Goal: Transaction & Acquisition: Purchase product/service

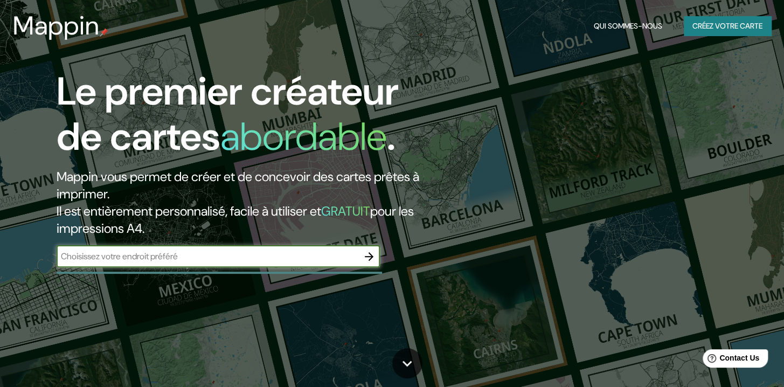
click at [105, 255] on input "text" at bounding box center [208, 256] width 302 height 12
type input "san daniele"
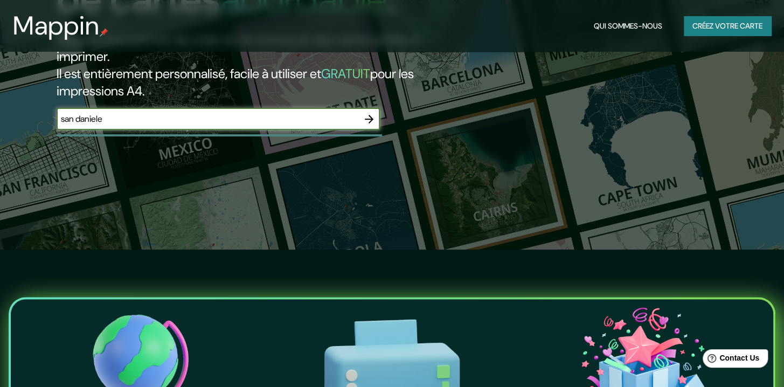
scroll to position [140, 0]
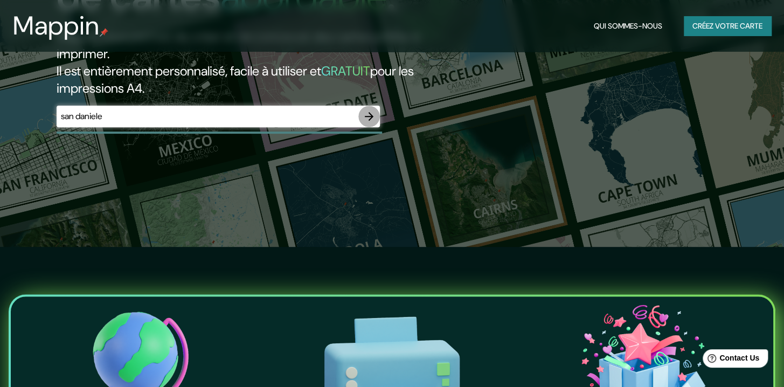
click at [370, 116] on icon "button" at bounding box center [369, 116] width 9 height 9
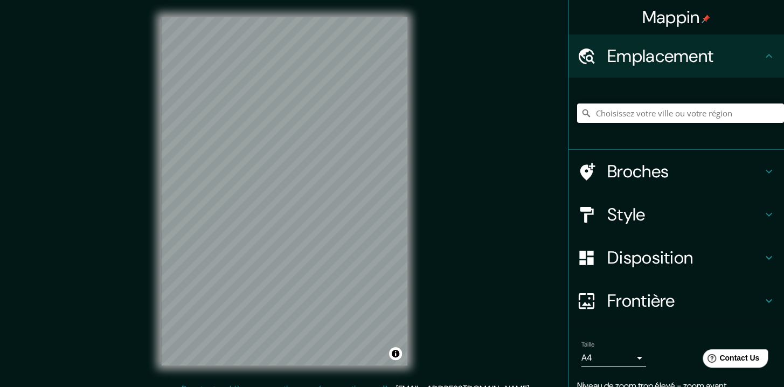
click at [633, 106] on input "Choisissez votre ville ou votre région" at bounding box center [680, 112] width 207 height 19
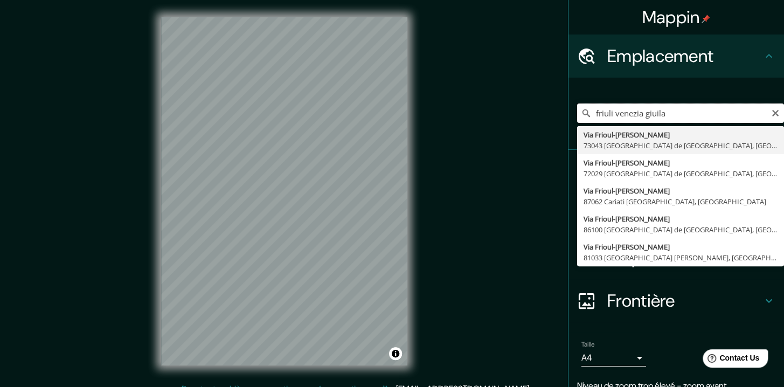
click at [667, 110] on input "friuli venezia giuila" at bounding box center [680, 112] width 207 height 19
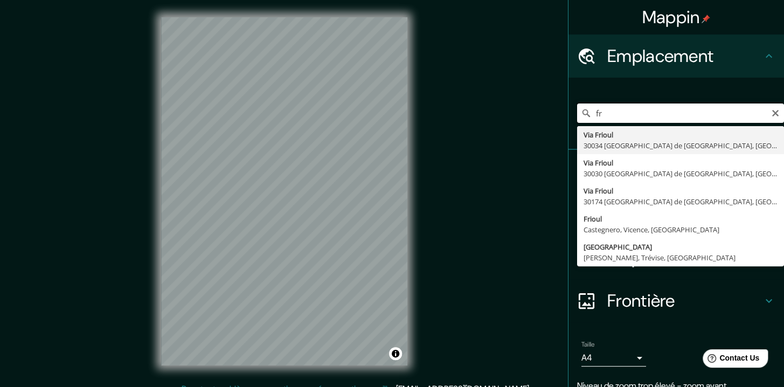
type input "f"
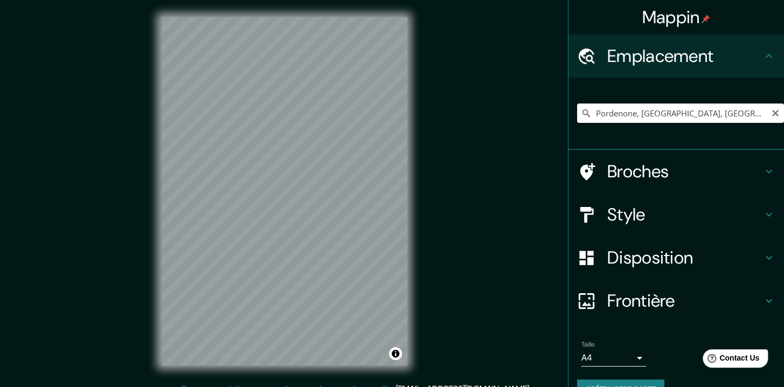
click at [612, 115] on input "Pordenone, [GEOGRAPHIC_DATA], [GEOGRAPHIC_DATA]" at bounding box center [680, 112] width 207 height 19
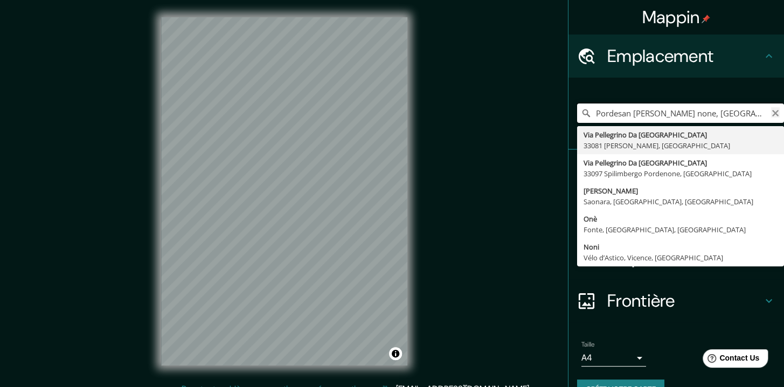
click at [773, 115] on input "Pordesan [PERSON_NAME] none, [GEOGRAPHIC_DATA], [GEOGRAPHIC_DATA]" at bounding box center [680, 112] width 207 height 19
type input "Pordesan [PERSON_NAME] none, [GEOGRAPHIC_DATA], [GEOGRAPHIC_DATA]"
click at [772, 112] on icon "Clair" at bounding box center [775, 113] width 6 height 6
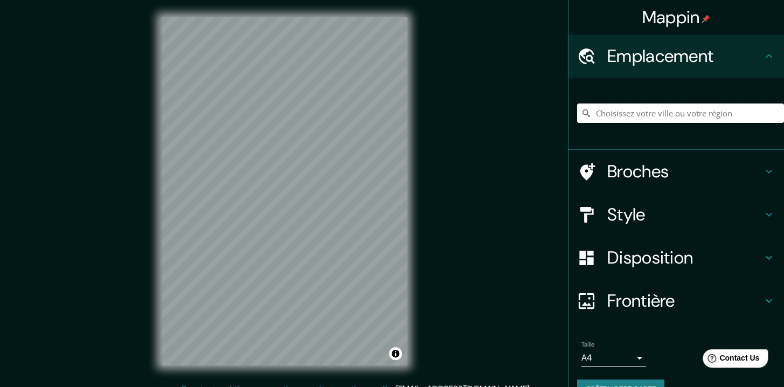
click at [681, 108] on input "Choisissez votre ville ou votre région" at bounding box center [680, 112] width 207 height 19
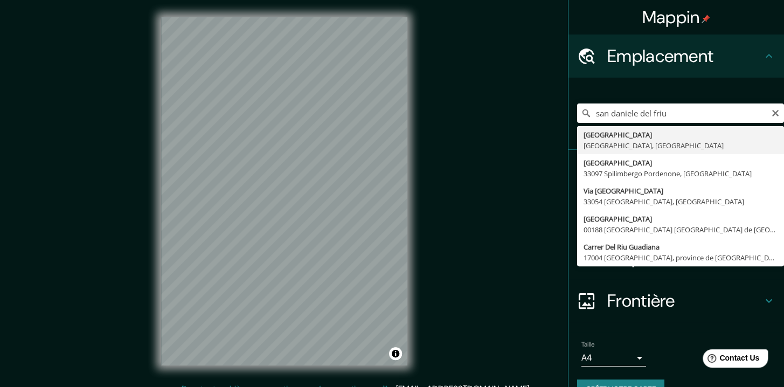
type input "[GEOGRAPHIC_DATA], [GEOGRAPHIC_DATA], [GEOGRAPHIC_DATA]"
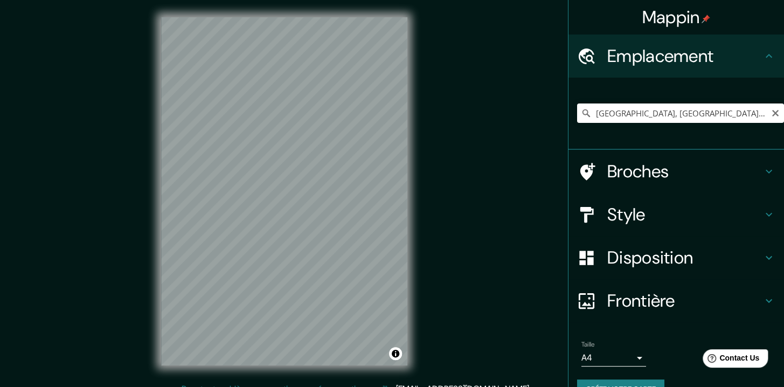
drag, startPoint x: 767, startPoint y: 113, endPoint x: 758, endPoint y: 115, distance: 9.0
click at [772, 113] on icon "Clair" at bounding box center [775, 113] width 6 height 6
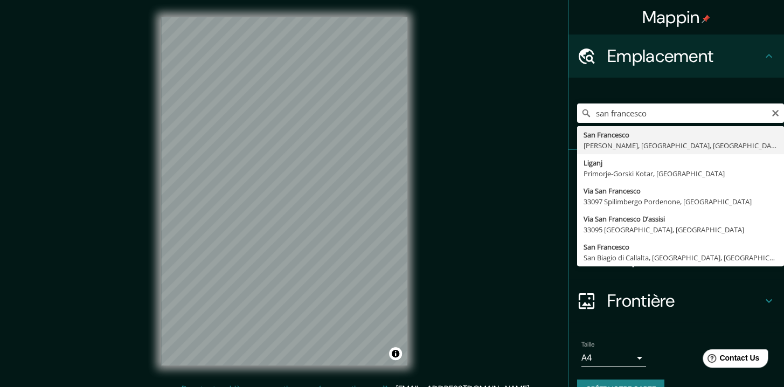
type input "San Francesco, [PERSON_NAME], [GEOGRAPHIC_DATA], [GEOGRAPHIC_DATA]"
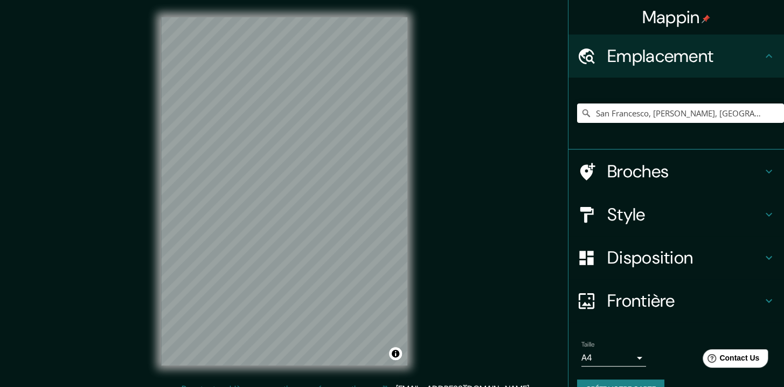
click at [323, 372] on div "© Mapbox © OpenStreetMap Improve this map" at bounding box center [284, 191] width 281 height 383
click at [762, 170] on icon at bounding box center [768, 171] width 13 height 13
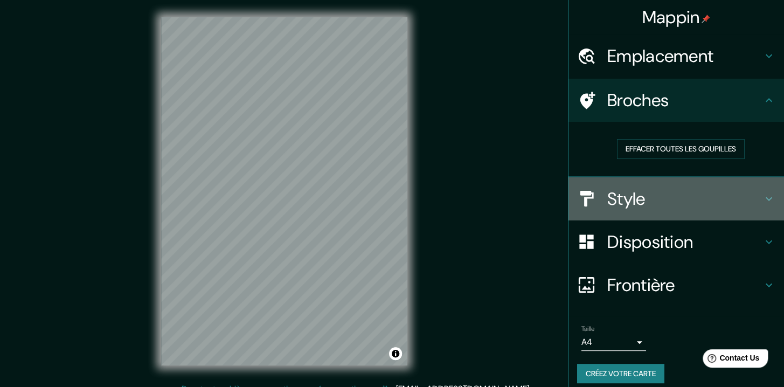
click at [762, 199] on icon at bounding box center [768, 198] width 13 height 13
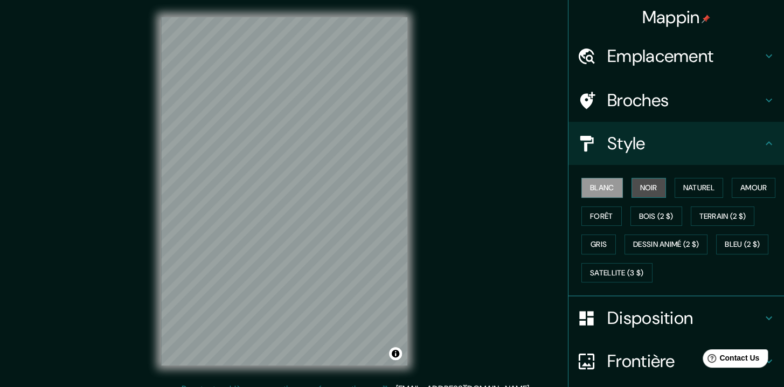
click at [632, 189] on button "Noir" at bounding box center [649, 188] width 34 height 20
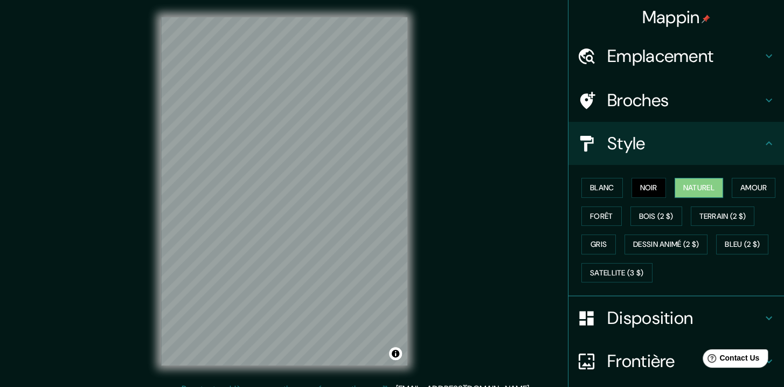
click at [703, 191] on font "Naturel" at bounding box center [698, 187] width 31 height 13
click at [740, 195] on font "Amour" at bounding box center [753, 187] width 27 height 13
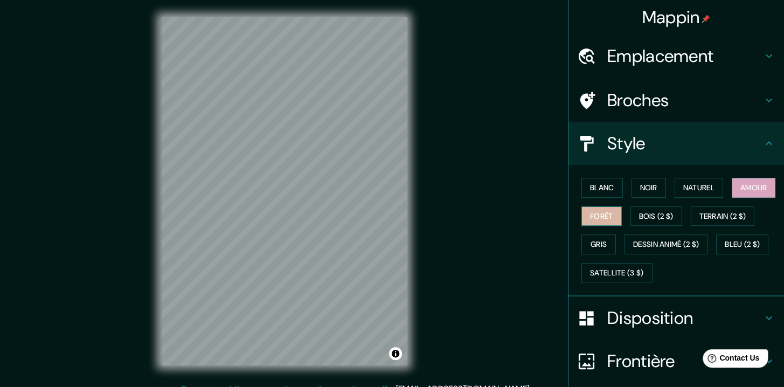
click at [613, 214] on font "Forêt" at bounding box center [601, 216] width 23 height 13
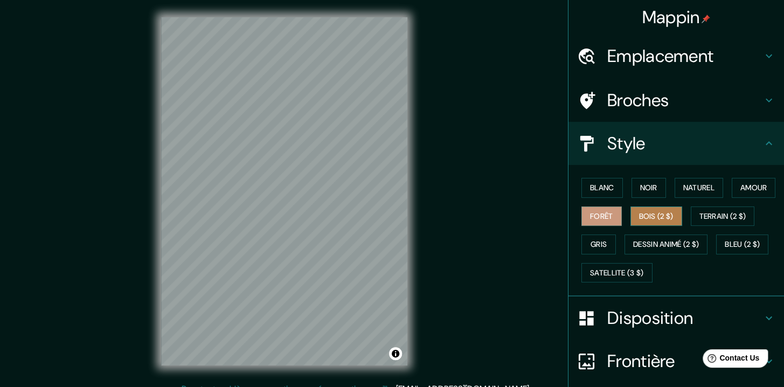
click at [674, 214] on font "Bois (2 $)" at bounding box center [656, 216] width 34 height 13
click at [370, 370] on div "© Mapbox © OpenStreetMap Improve this map" at bounding box center [284, 191] width 281 height 383
click at [595, 186] on font "Blanc" at bounding box center [602, 187] width 24 height 13
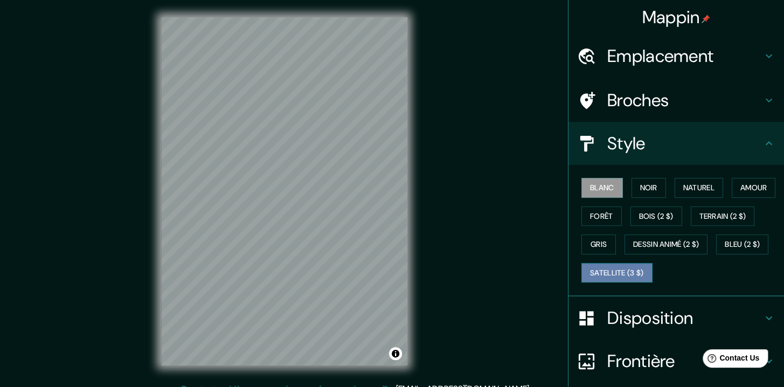
click at [590, 280] on font "Satellite (3 $)" at bounding box center [617, 272] width 54 height 13
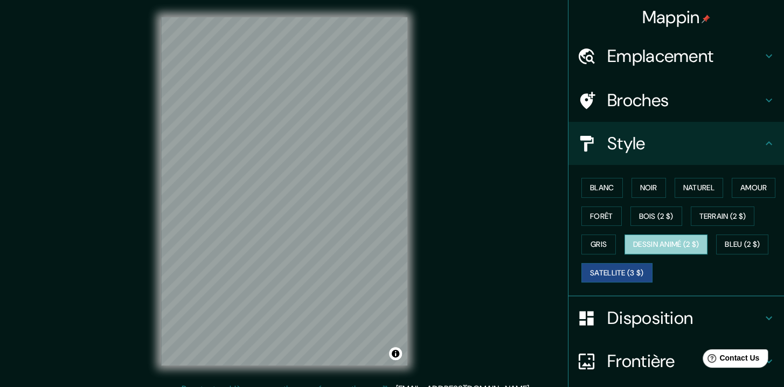
click at [633, 251] on font "Dessin animé (2 $)" at bounding box center [666, 244] width 66 height 13
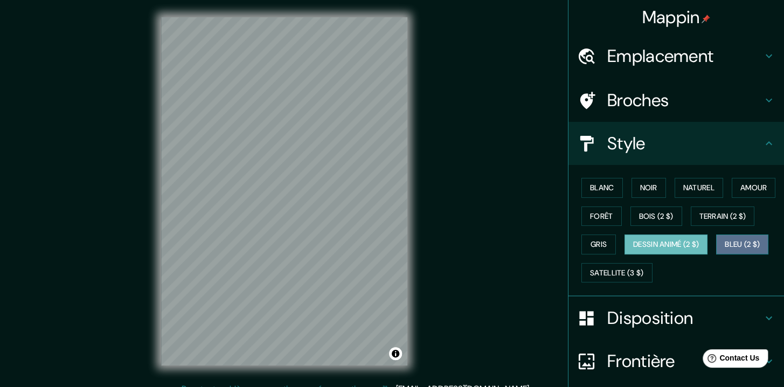
click at [725, 251] on font "Bleu (2 $)" at bounding box center [742, 244] width 35 height 13
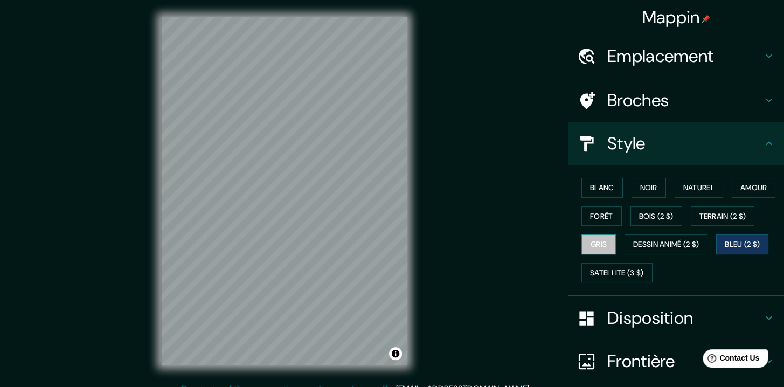
click at [616, 250] on button "Gris" at bounding box center [598, 244] width 34 height 20
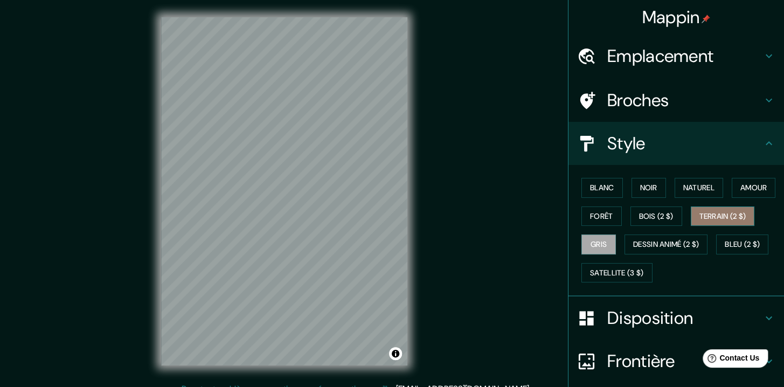
click at [699, 223] on font "Terrain (2 $)" at bounding box center [722, 216] width 47 height 13
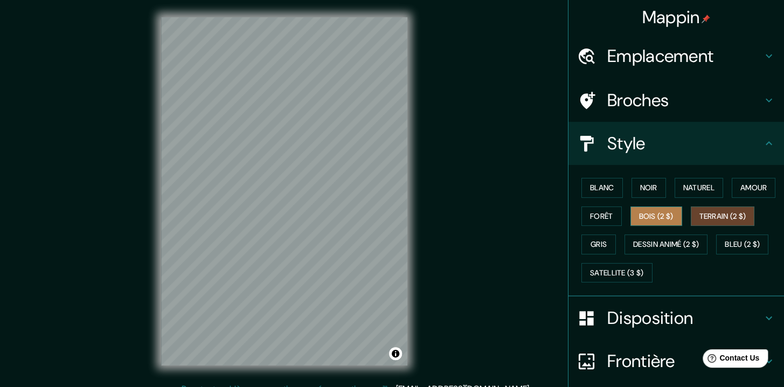
click at [674, 214] on font "Bois (2 $)" at bounding box center [656, 216] width 34 height 13
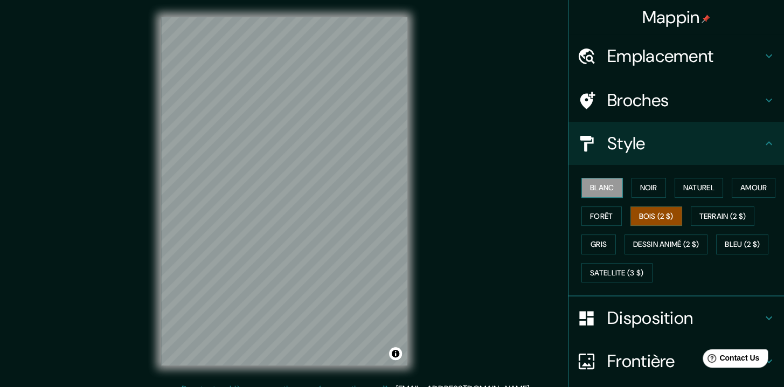
click at [598, 184] on font "Blanc" at bounding box center [602, 187] width 24 height 13
click at [674, 215] on font "Bois (2 $)" at bounding box center [656, 216] width 34 height 13
click at [604, 184] on font "Blanc" at bounding box center [602, 187] width 24 height 13
click at [674, 216] on font "Bois (2 $)" at bounding box center [656, 216] width 34 height 13
drag, startPoint x: 265, startPoint y: 140, endPoint x: 268, endPoint y: 150, distance: 10.2
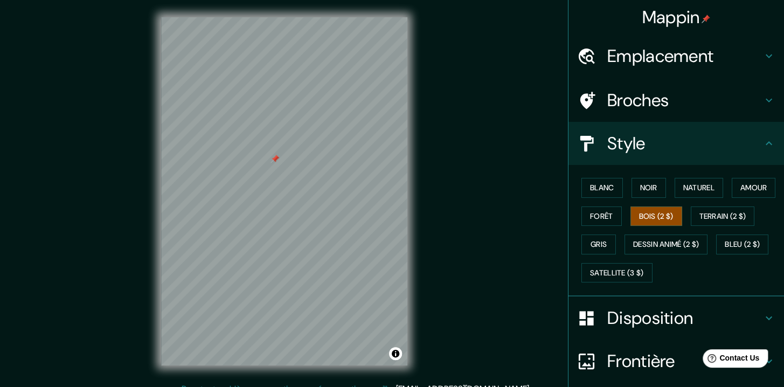
click at [271, 155] on div at bounding box center [275, 159] width 9 height 9
click at [269, 150] on div at bounding box center [269, 151] width 9 height 9
click at [339, 381] on div "© Mapbox © OpenStreetMap Improve this map" at bounding box center [284, 191] width 281 height 383
click at [414, 161] on div "© Mapbox © OpenStreetMap Improve this map" at bounding box center [284, 191] width 281 height 383
click at [602, 189] on font "Blanc" at bounding box center [602, 187] width 24 height 13
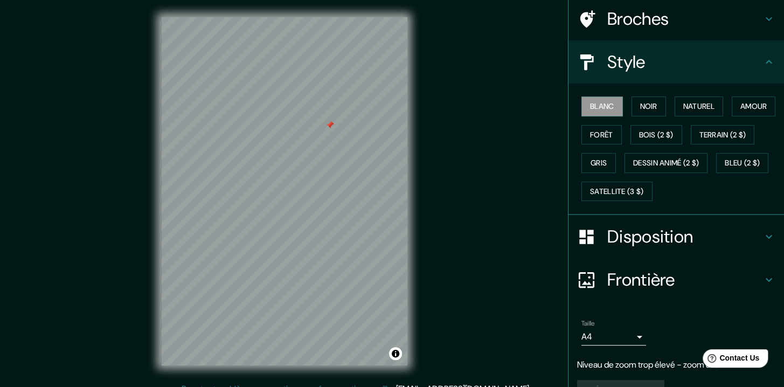
scroll to position [133, 0]
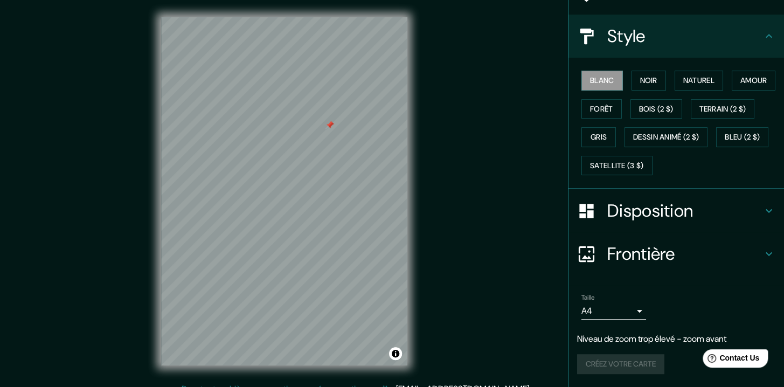
click at [762, 253] on icon at bounding box center [768, 253] width 13 height 13
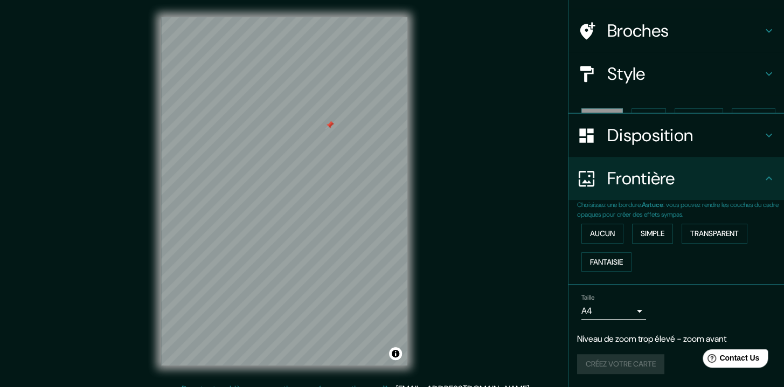
scroll to position [50, 0]
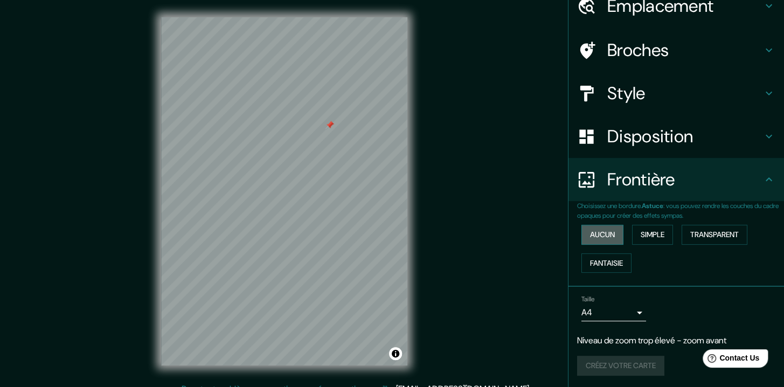
click at [590, 232] on font "Aucun" at bounding box center [602, 234] width 25 height 13
click at [661, 234] on button "Simple" at bounding box center [652, 235] width 41 height 20
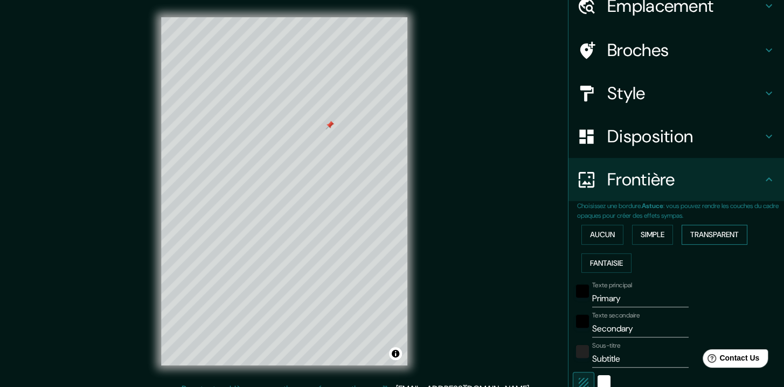
click at [709, 231] on font "Transparent" at bounding box center [714, 234] width 48 height 13
click at [607, 260] on font "Fantaisie" at bounding box center [606, 262] width 33 height 13
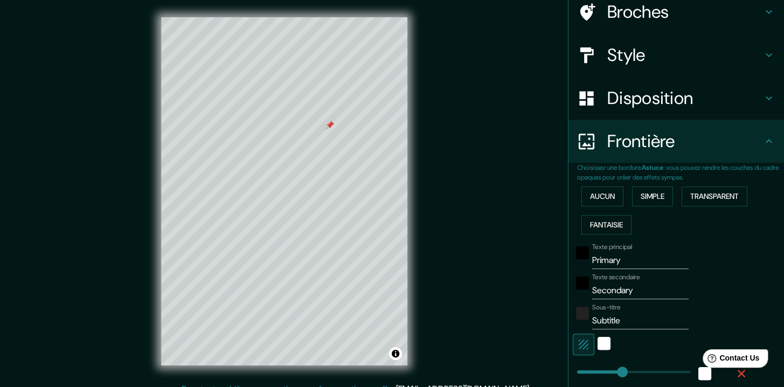
scroll to position [90, 0]
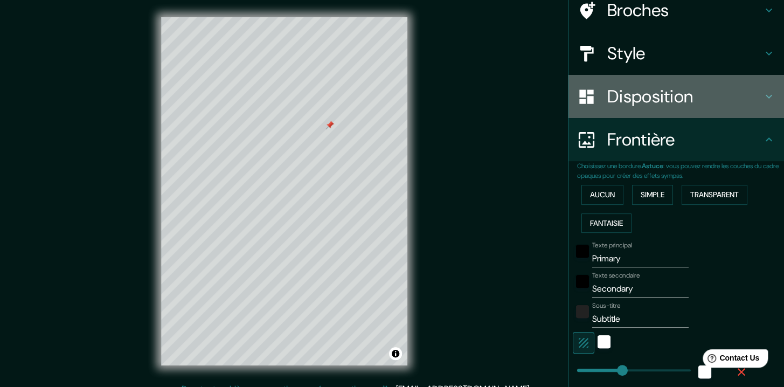
click at [763, 91] on icon at bounding box center [768, 96] width 13 height 13
type input "182"
type input "36"
type input "18"
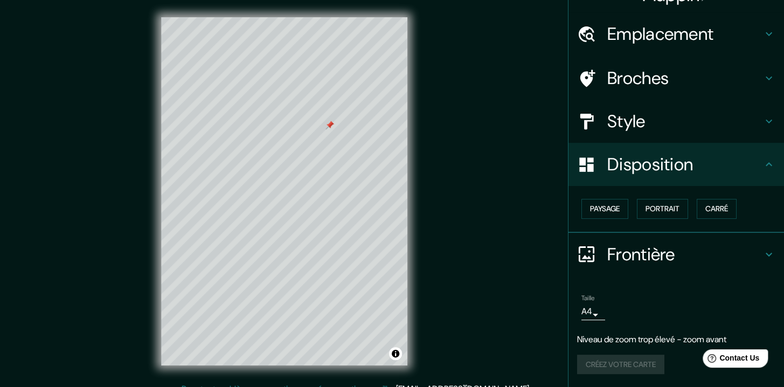
scroll to position [21, 0]
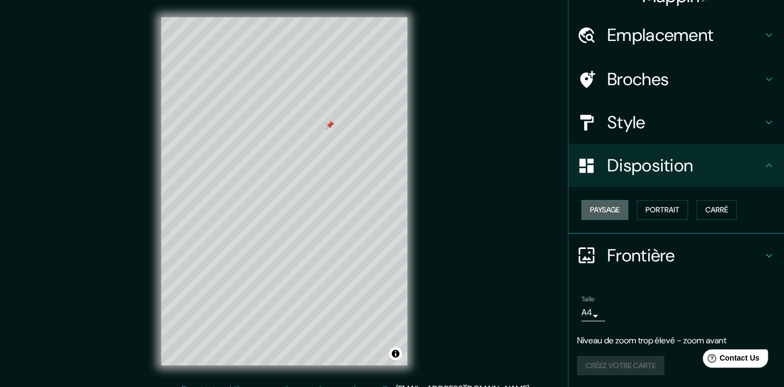
click at [605, 205] on font "Paysage" at bounding box center [605, 209] width 30 height 13
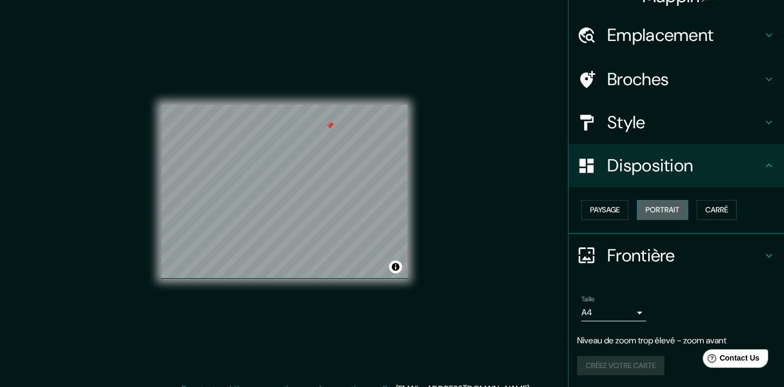
click at [647, 212] on font "Portrait" at bounding box center [663, 209] width 34 height 13
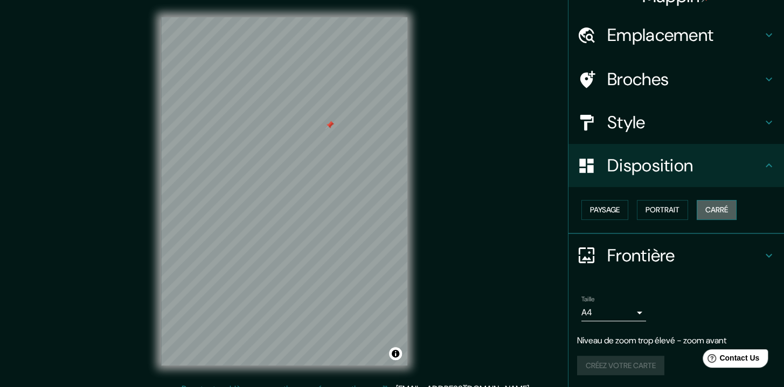
click at [711, 212] on font "Carré" at bounding box center [716, 209] width 23 height 13
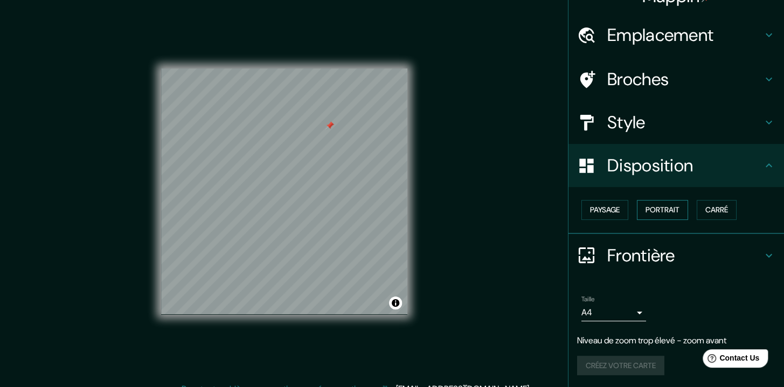
click at [646, 210] on font "Portrait" at bounding box center [663, 209] width 34 height 13
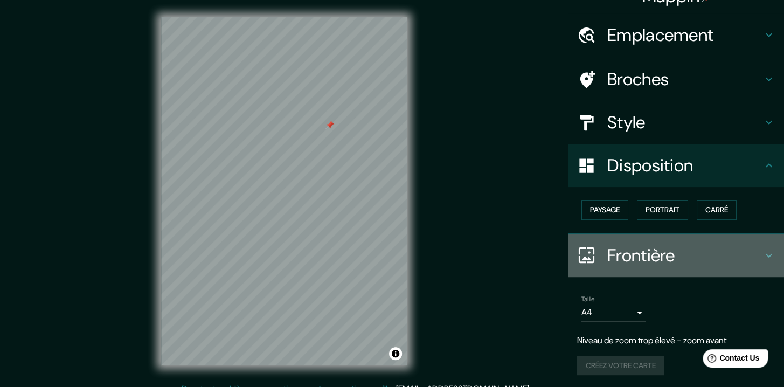
click at [766, 255] on icon at bounding box center [769, 255] width 6 height 4
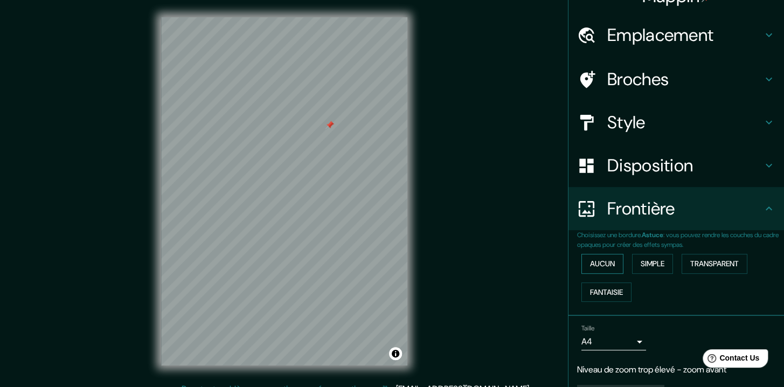
click at [601, 260] on font "Aucun" at bounding box center [602, 263] width 25 height 13
click at [642, 260] on font "Simple" at bounding box center [653, 263] width 24 height 13
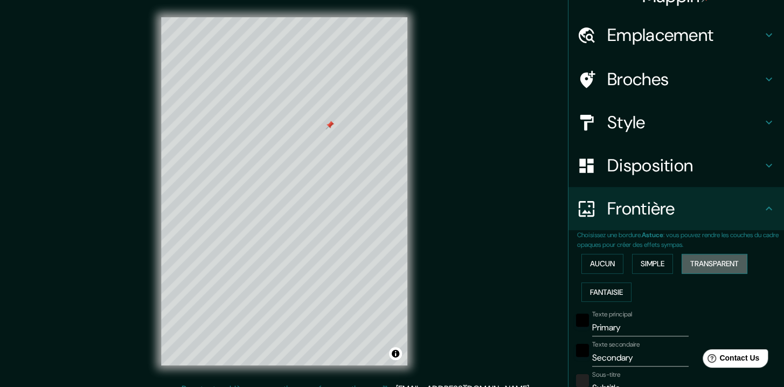
click at [702, 261] on font "Transparent" at bounding box center [714, 263] width 48 height 13
click at [615, 286] on font "Fantaisie" at bounding box center [606, 292] width 33 height 13
click at [606, 267] on font "Aucun" at bounding box center [602, 263] width 25 height 13
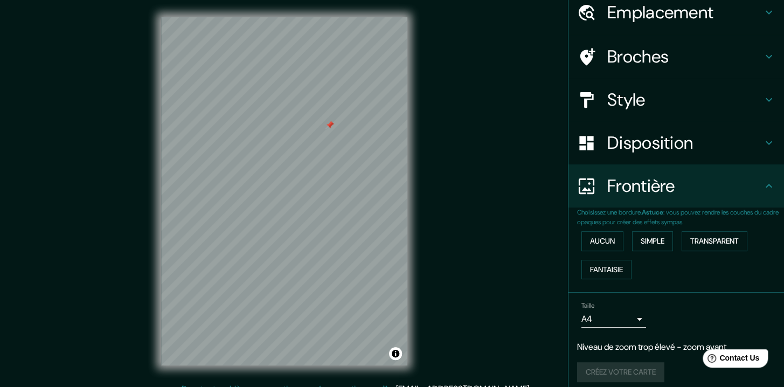
scroll to position [50, 0]
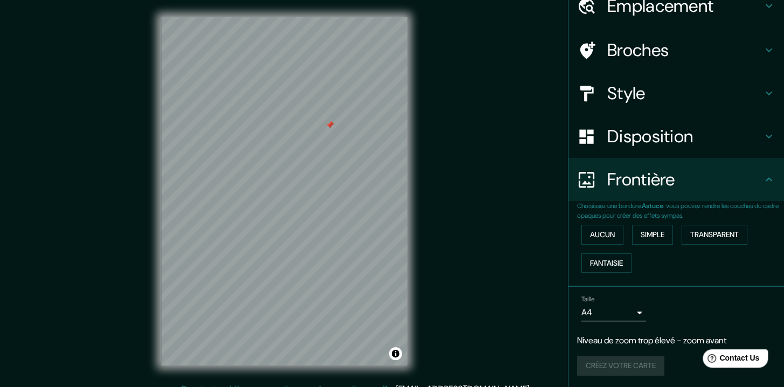
click at [621, 363] on div "Créez votre carte" at bounding box center [676, 366] width 198 height 20
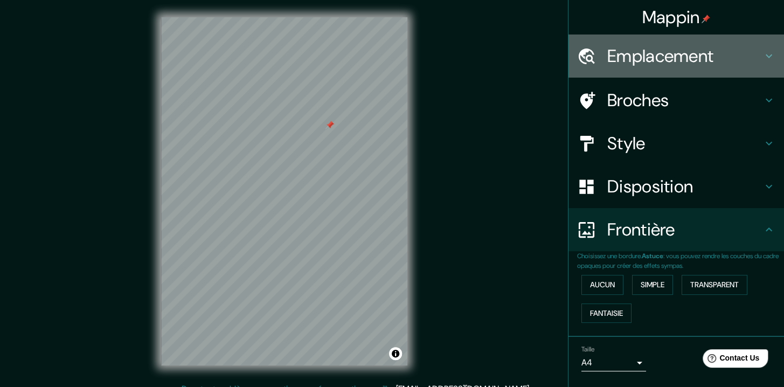
click at [766, 55] on icon at bounding box center [769, 56] width 6 height 4
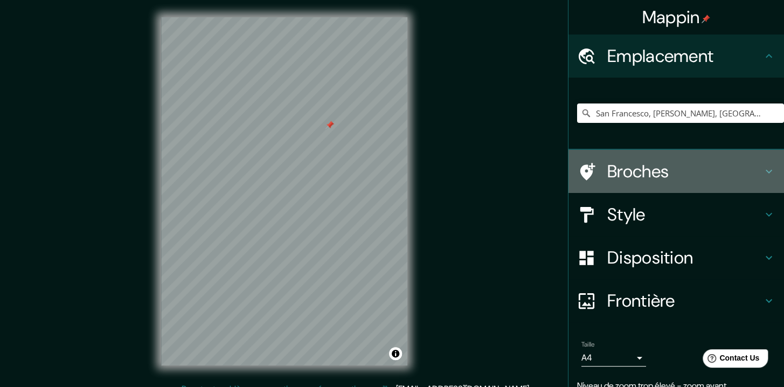
click at [762, 170] on icon at bounding box center [768, 171] width 13 height 13
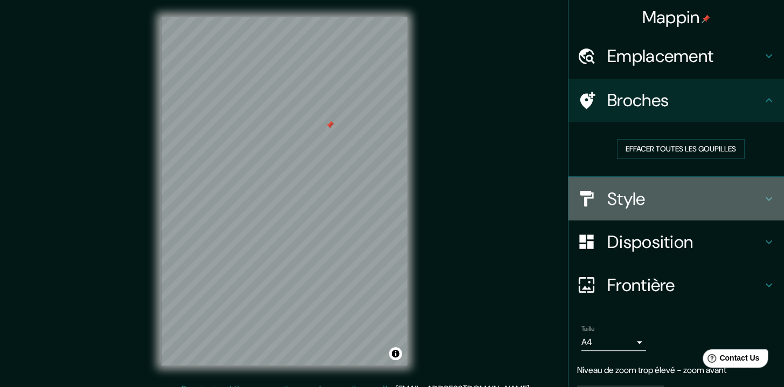
click at [761, 191] on div "Style" at bounding box center [676, 198] width 216 height 43
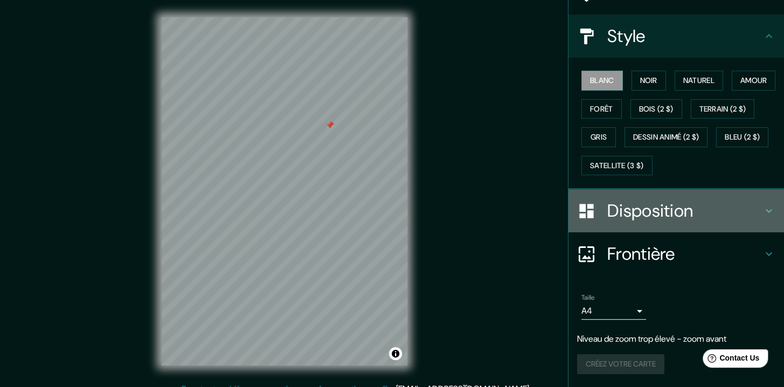
click at [762, 205] on icon at bounding box center [768, 210] width 13 height 13
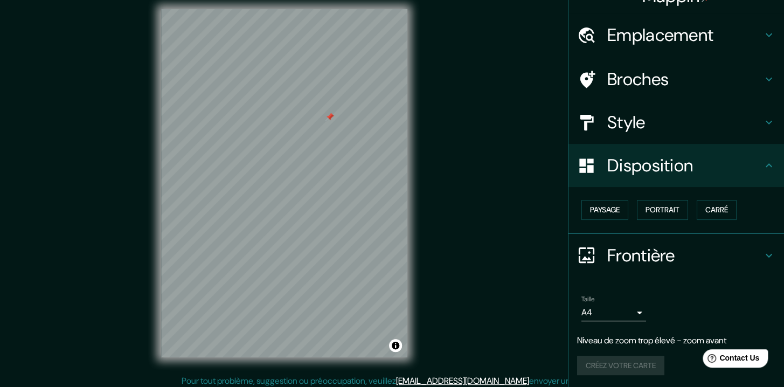
scroll to position [12, 0]
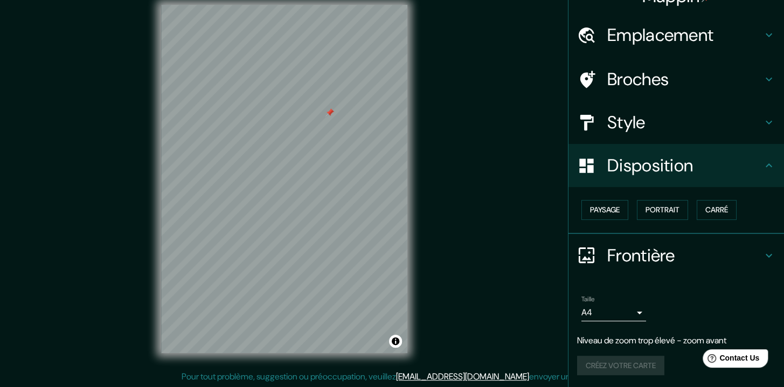
click at [642, 368] on div "Créez votre carte" at bounding box center [676, 366] width 198 height 20
click at [762, 249] on icon at bounding box center [768, 255] width 13 height 13
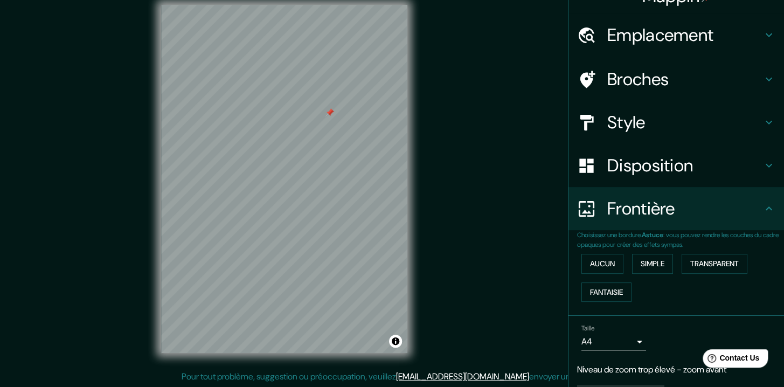
click at [761, 248] on p "Choisissez une bordure. Astuce : vous pouvez rendre les couches du cadre opaque…" at bounding box center [680, 239] width 207 height 19
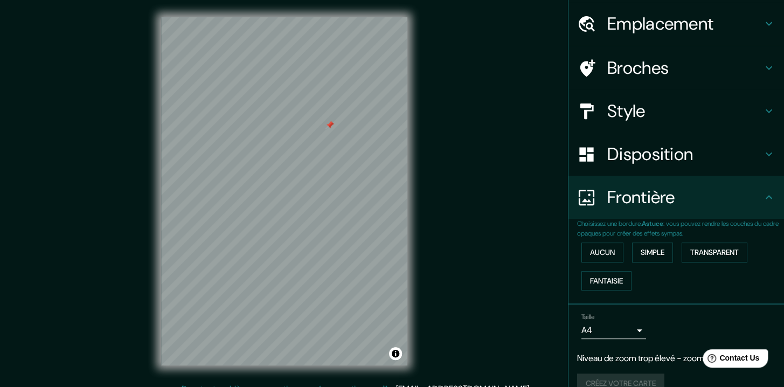
scroll to position [50, 0]
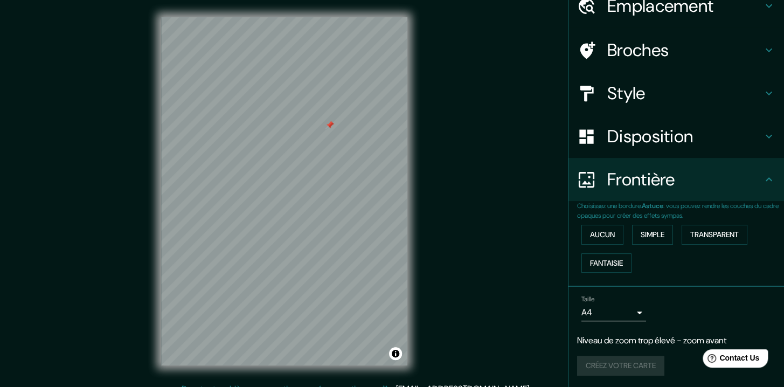
click at [614, 366] on div "Créez votre carte" at bounding box center [676, 366] width 198 height 20
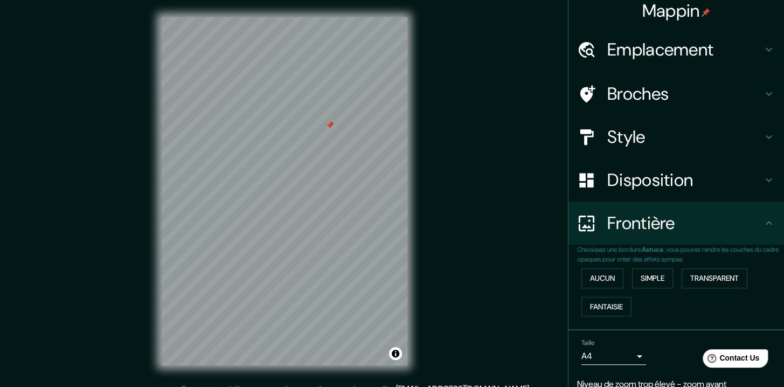
scroll to position [0, 0]
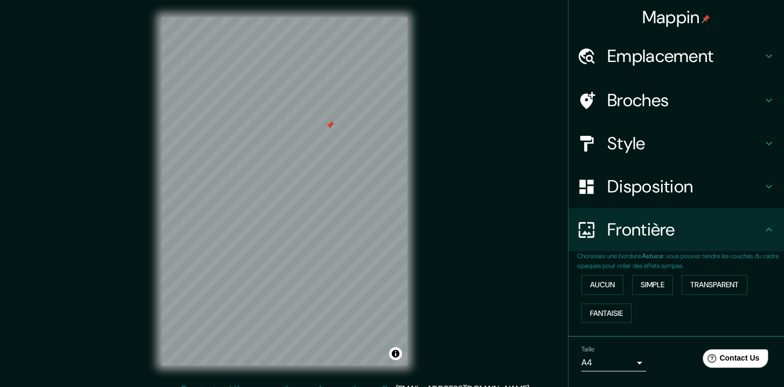
drag, startPoint x: 661, startPoint y: 19, endPoint x: 531, endPoint y: 37, distance: 130.5
click at [531, 37] on div "Mappin Emplacement San Francesco, [PERSON_NAME], [GEOGRAPHIC_DATA], [GEOGRAPHIC…" at bounding box center [392, 200] width 784 height 400
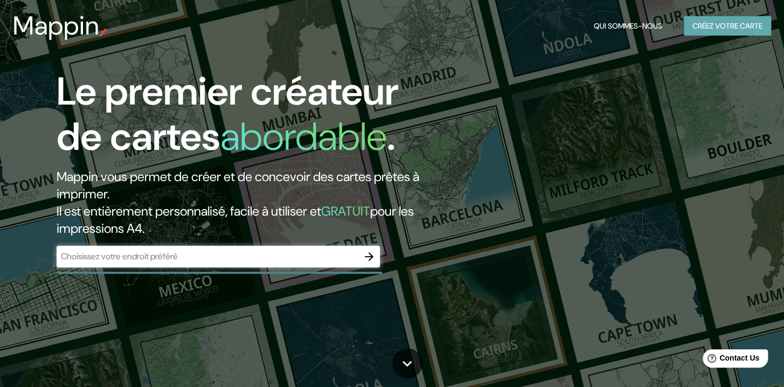
click at [735, 29] on font "Créez votre carte" at bounding box center [727, 25] width 70 height 13
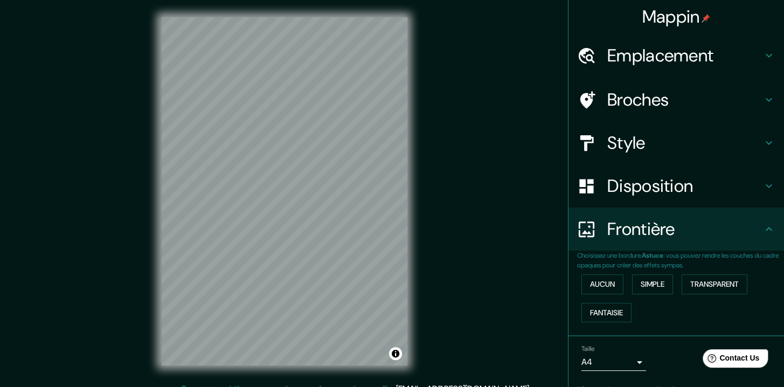
scroll to position [50, 0]
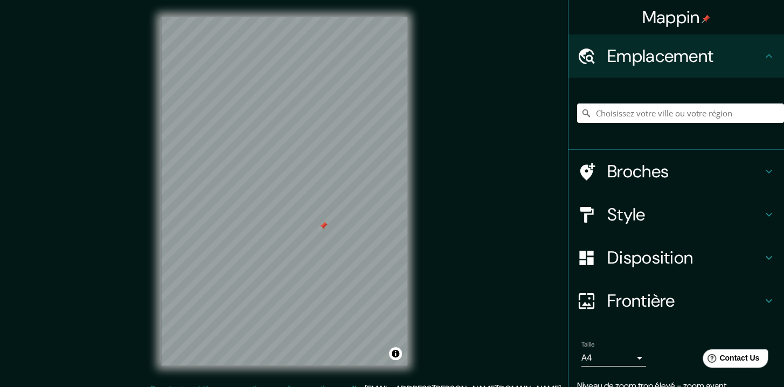
click at [760, 158] on div "Broches" at bounding box center [676, 171] width 216 height 43
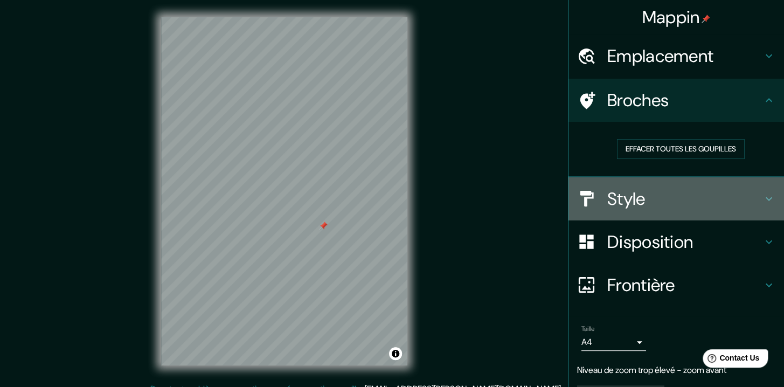
click at [762, 194] on icon at bounding box center [768, 198] width 13 height 13
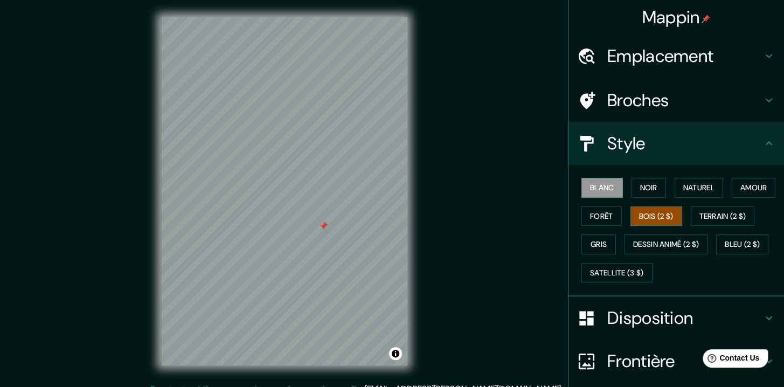
click at [674, 212] on font "Bois (2 $)" at bounding box center [656, 216] width 34 height 13
click at [285, 112] on div at bounding box center [284, 112] width 9 height 9
click at [601, 187] on font "Blanc" at bounding box center [602, 187] width 24 height 13
click at [640, 186] on font "Noir" at bounding box center [648, 187] width 17 height 13
click at [590, 183] on font "Blanc" at bounding box center [602, 187] width 24 height 13
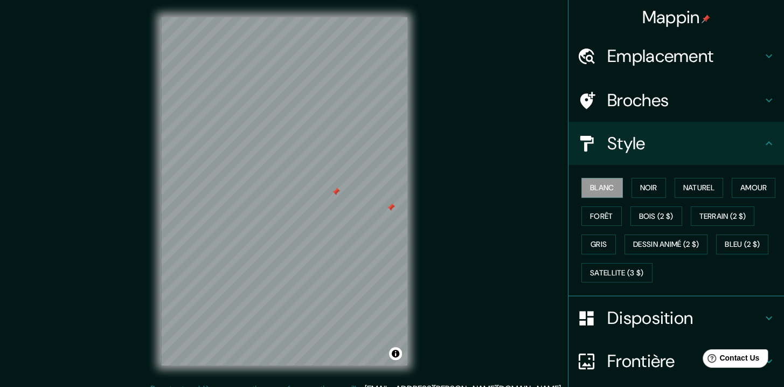
click at [337, 193] on div at bounding box center [335, 192] width 9 height 9
click at [607, 238] on font "Gris" at bounding box center [599, 244] width 16 height 13
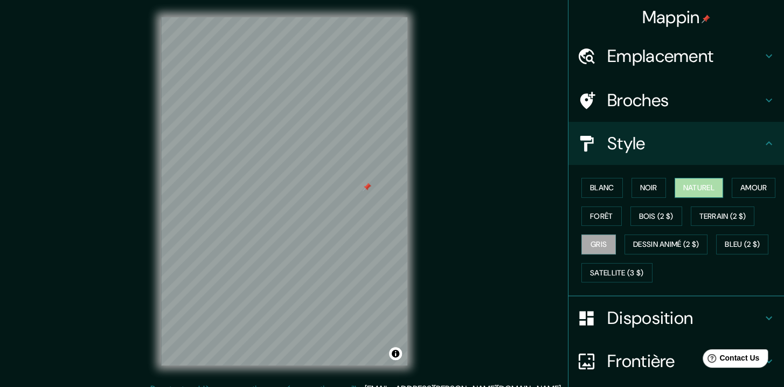
click at [683, 186] on font "Naturel" at bounding box center [698, 187] width 31 height 13
click at [651, 185] on button "Noir" at bounding box center [649, 188] width 34 height 20
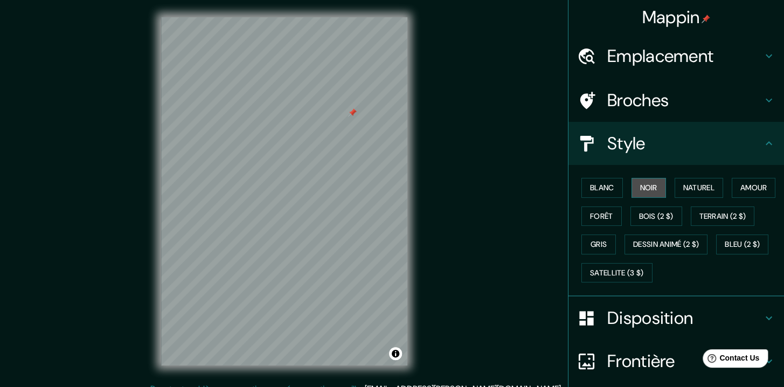
click at [651, 185] on button "Noir" at bounding box center [649, 188] width 34 height 20
click at [595, 189] on font "Blanc" at bounding box center [602, 187] width 24 height 13
click at [649, 185] on font "Noir" at bounding box center [648, 187] width 17 height 13
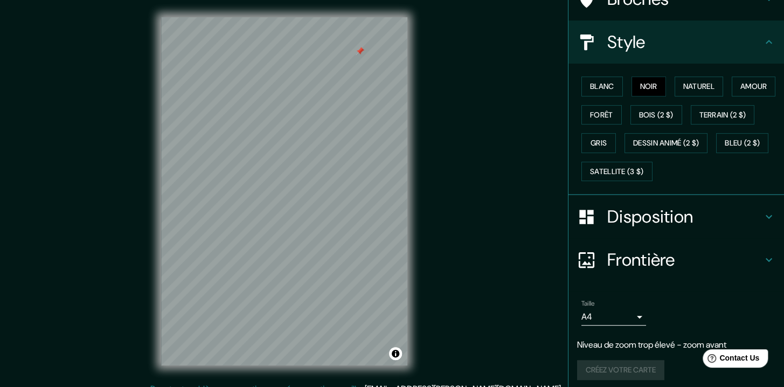
scroll to position [133, 0]
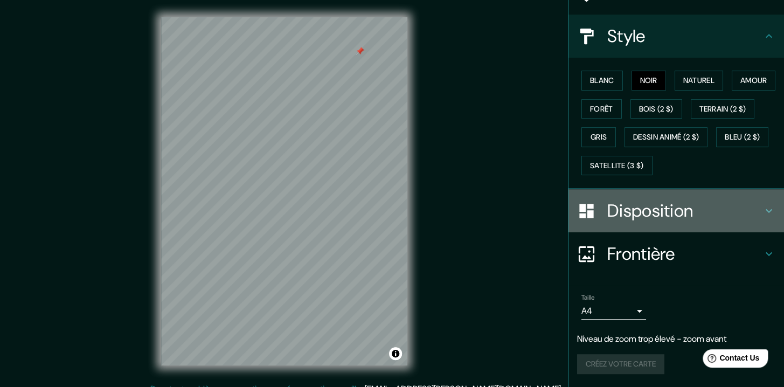
click at [762, 205] on icon at bounding box center [768, 210] width 13 height 13
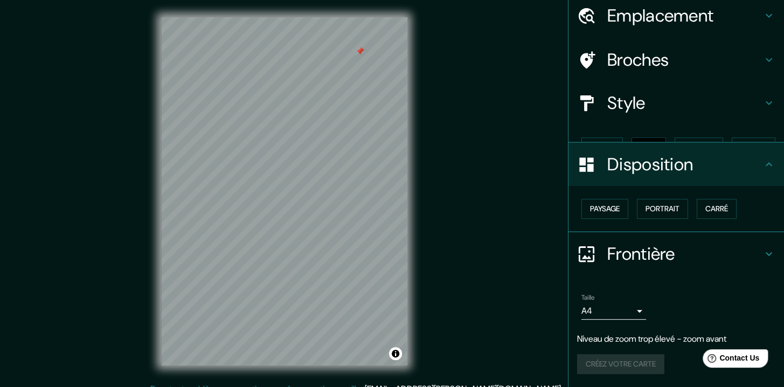
scroll to position [21, 0]
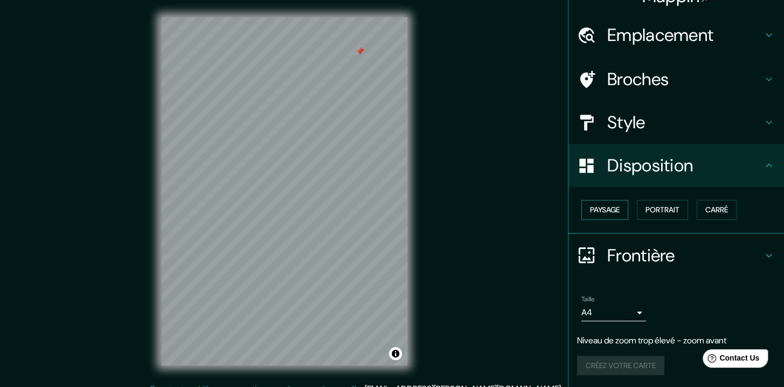
click at [593, 204] on font "Paysage" at bounding box center [605, 209] width 30 height 13
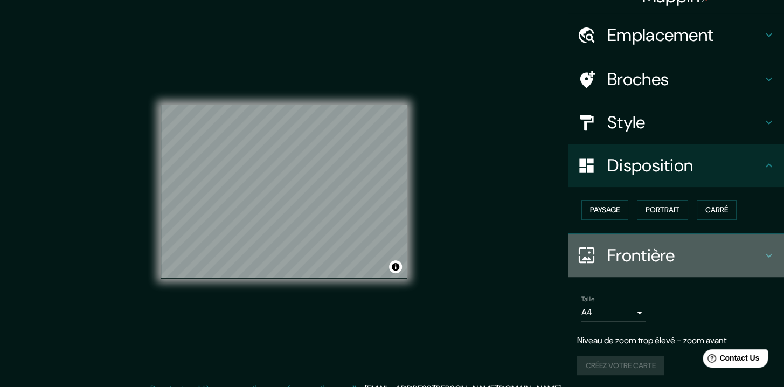
click at [766, 253] on icon at bounding box center [769, 255] width 6 height 4
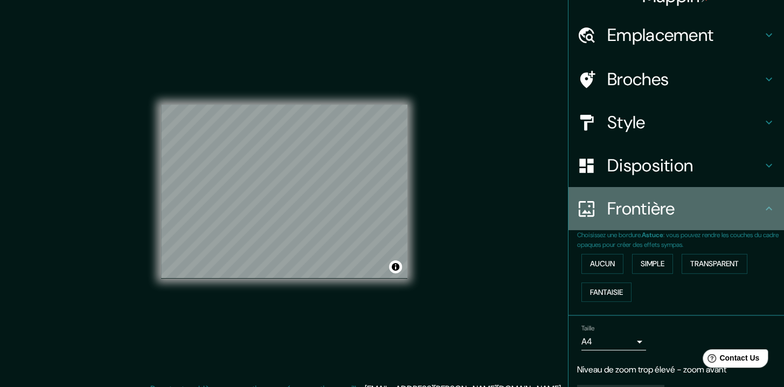
click at [763, 219] on div "Frontière" at bounding box center [676, 208] width 216 height 43
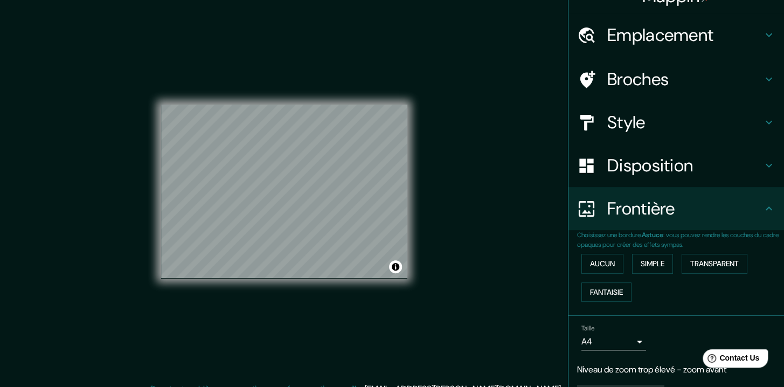
scroll to position [50, 0]
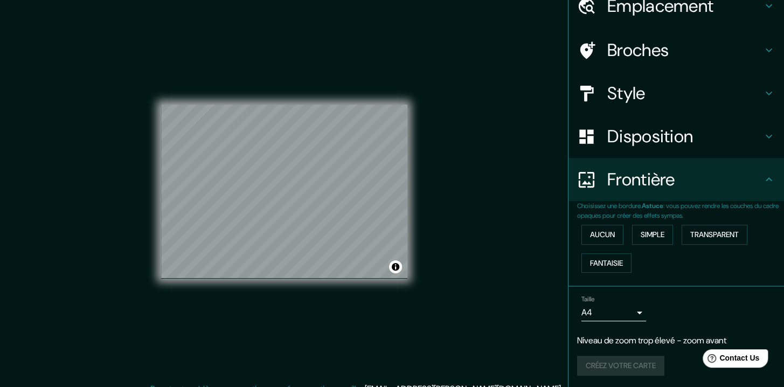
click at [693, 338] on p "Niveau de zoom trop élevé - zoom avant" at bounding box center [676, 340] width 198 height 13
click at [632, 306] on body "Mappin Emplacement Broches Style Disposition Frontière Choisissez une bordure. …" at bounding box center [392, 193] width 784 height 387
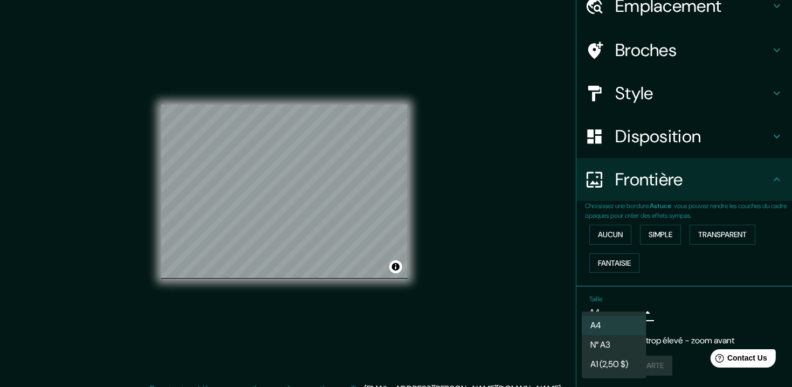
click at [632, 306] on div at bounding box center [396, 193] width 792 height 387
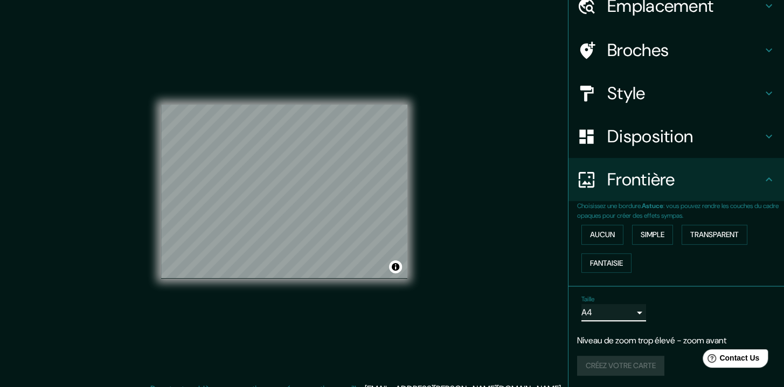
scroll to position [0, 0]
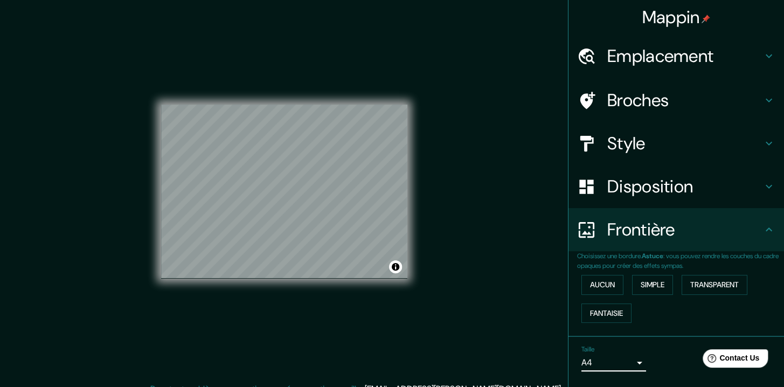
click at [762, 141] on icon at bounding box center [768, 143] width 13 height 13
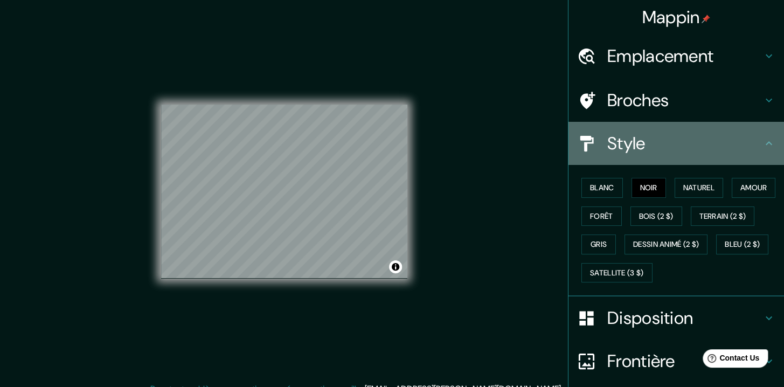
click at [762, 141] on icon at bounding box center [768, 143] width 13 height 13
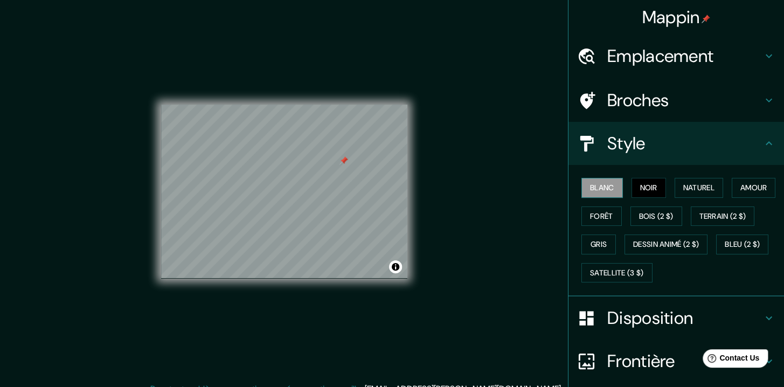
click at [598, 191] on font "Blanc" at bounding box center [602, 187] width 24 height 13
click at [681, 20] on font "Mappin" at bounding box center [671, 17] width 58 height 23
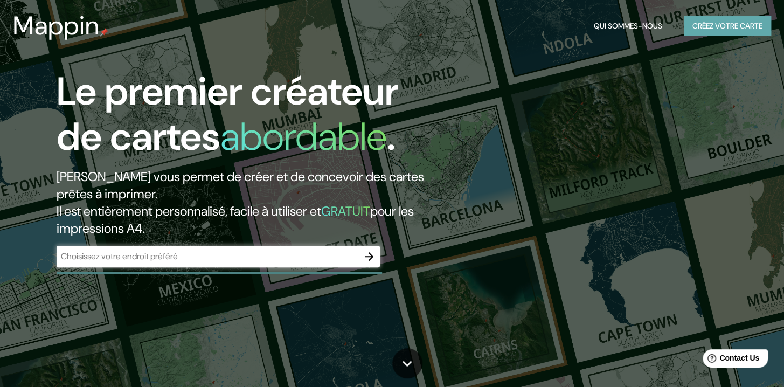
click at [716, 26] on font "Créez votre carte" at bounding box center [727, 25] width 70 height 13
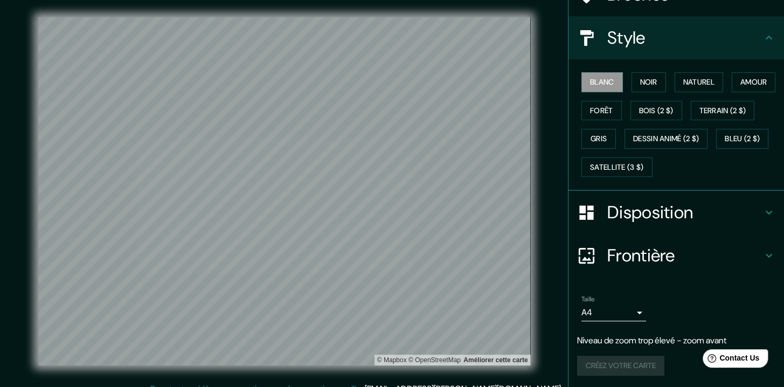
scroll to position [133, 0]
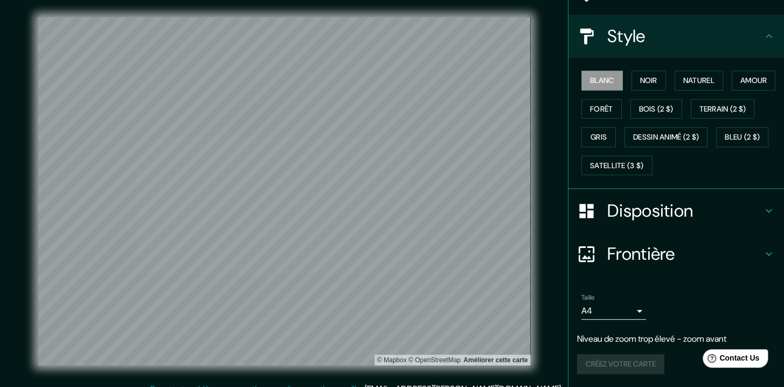
click at [622, 337] on p "Niveau de zoom trop élevé - zoom avant" at bounding box center [676, 338] width 198 height 13
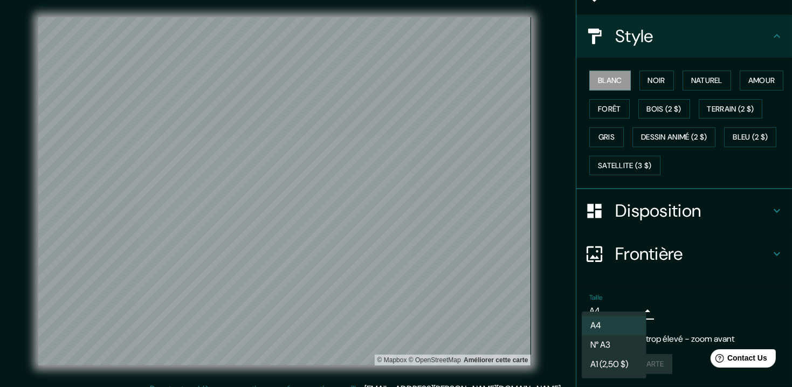
click at [633, 311] on body "Mappin Emplacement Broches Style Blanc Noir Naturel Amour Forêt Bois (2 $) Terr…" at bounding box center [396, 193] width 792 height 387
click at [633, 311] on ul "A4 N° A3 A1 (2,50 $)" at bounding box center [613, 344] width 65 height 67
click at [677, 309] on div at bounding box center [396, 193] width 792 height 387
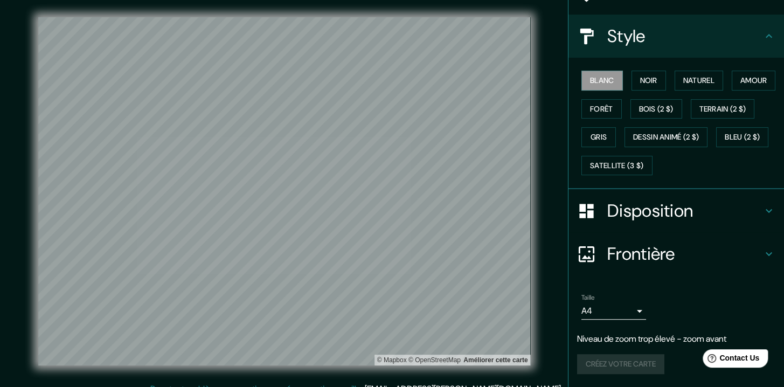
click at [639, 370] on div "Créez votre carte" at bounding box center [676, 364] width 198 height 20
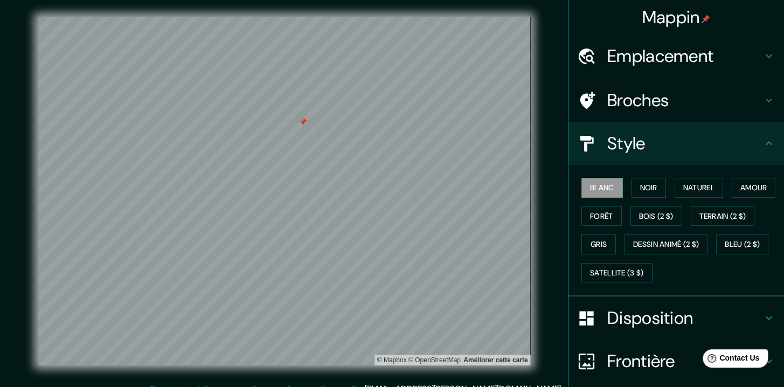
click at [299, 126] on div at bounding box center [303, 121] width 9 height 9
click at [368, 156] on div at bounding box center [369, 158] width 9 height 9
click at [369, 160] on div at bounding box center [369, 158] width 9 height 9
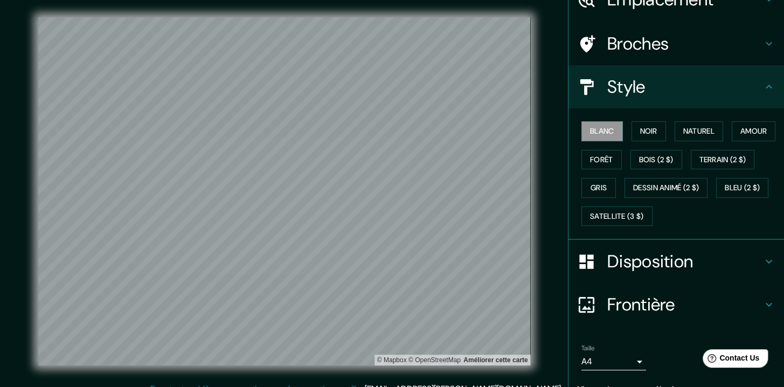
scroll to position [133, 0]
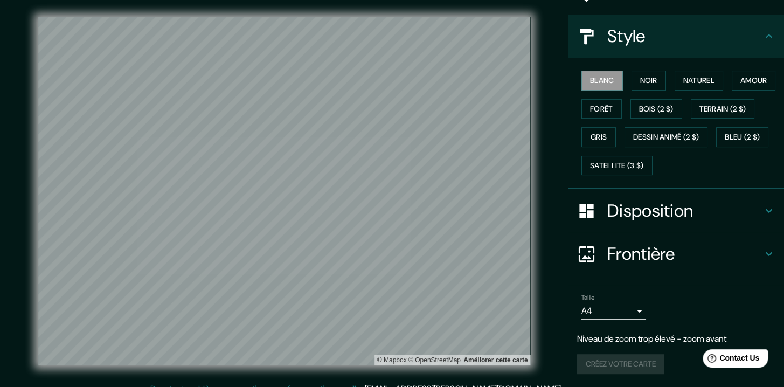
click at [621, 363] on div "Créez votre carte" at bounding box center [676, 364] width 198 height 20
